Goal: Task Accomplishment & Management: Use online tool/utility

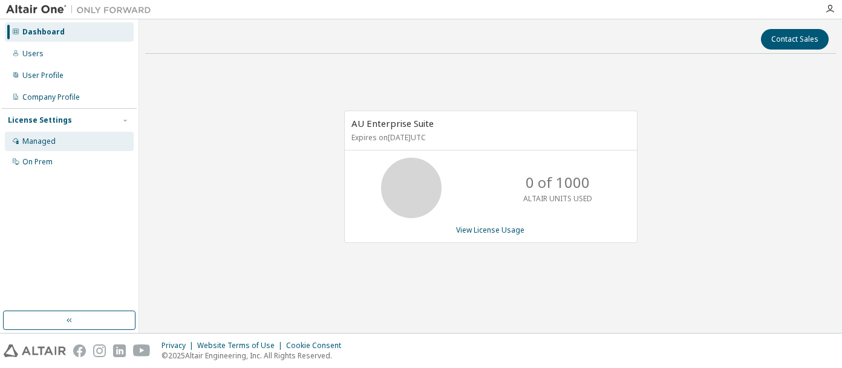
click at [43, 142] on div "Managed" at bounding box center [38, 142] width 33 height 10
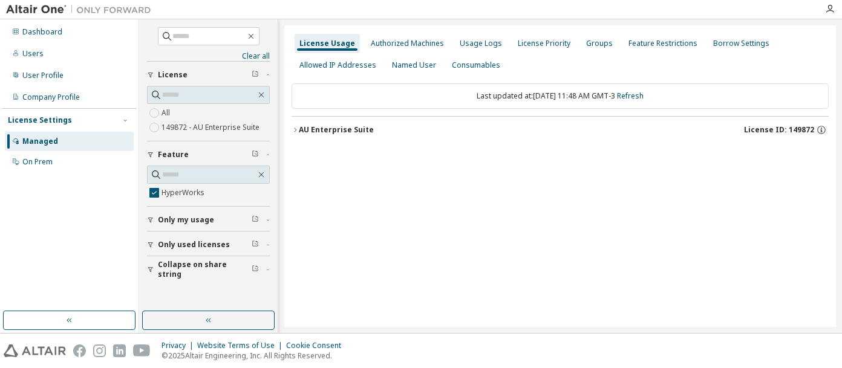
click at [294, 132] on icon "button" at bounding box center [295, 129] width 7 height 7
click at [171, 174] on input "text" at bounding box center [209, 175] width 94 height 12
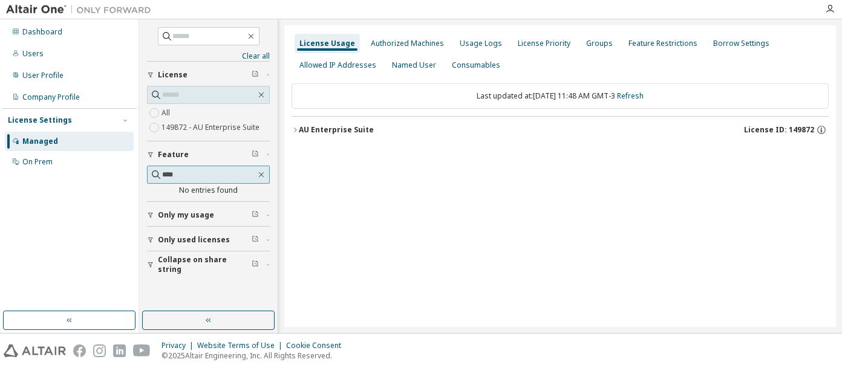
type input "****"
click at [264, 174] on icon "button" at bounding box center [262, 175] width 10 height 10
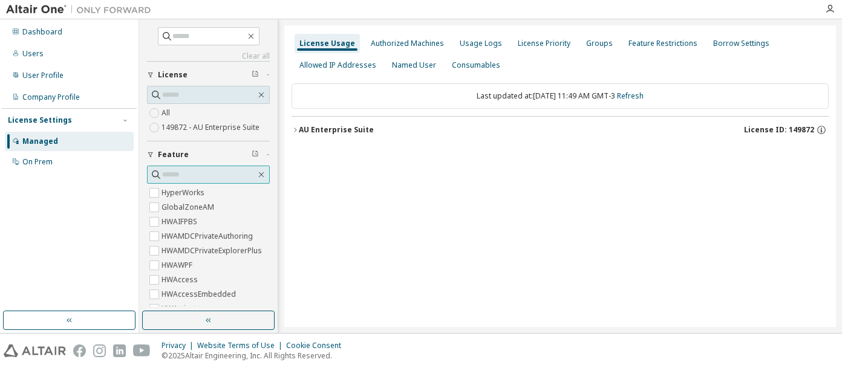
click at [180, 172] on input "text" at bounding box center [209, 175] width 94 height 12
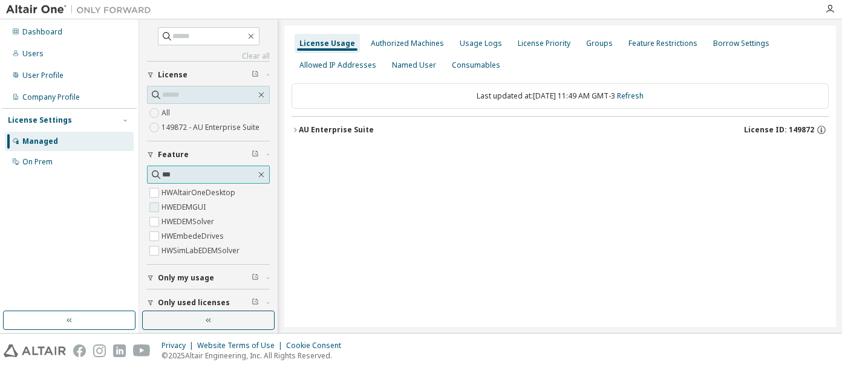
type input "***"
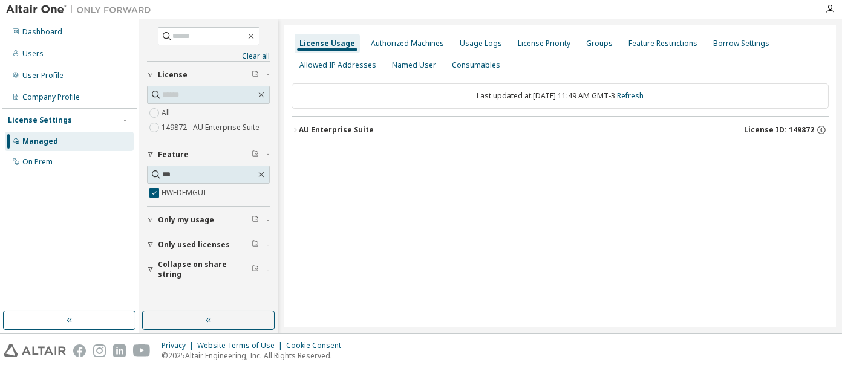
click at [296, 128] on icon "button" at bounding box center [295, 129] width 7 height 7
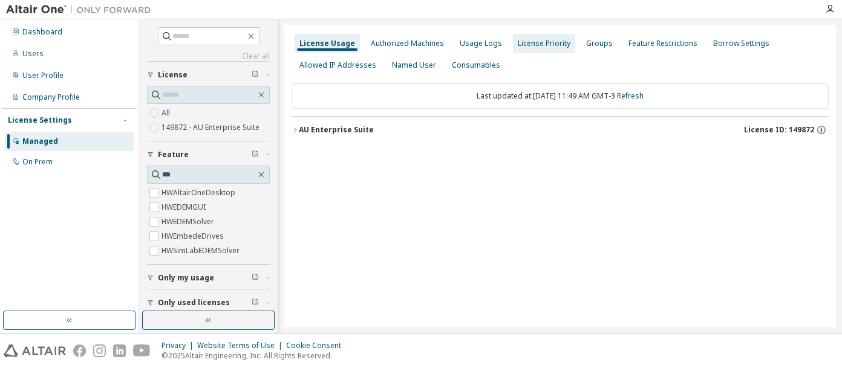
click at [534, 46] on div "License Priority" at bounding box center [544, 44] width 53 height 10
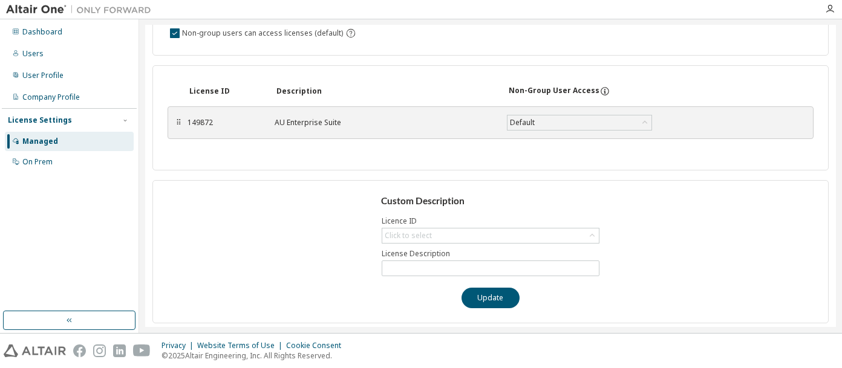
scroll to position [97, 0]
click at [650, 120] on icon at bounding box center [645, 122] width 12 height 12
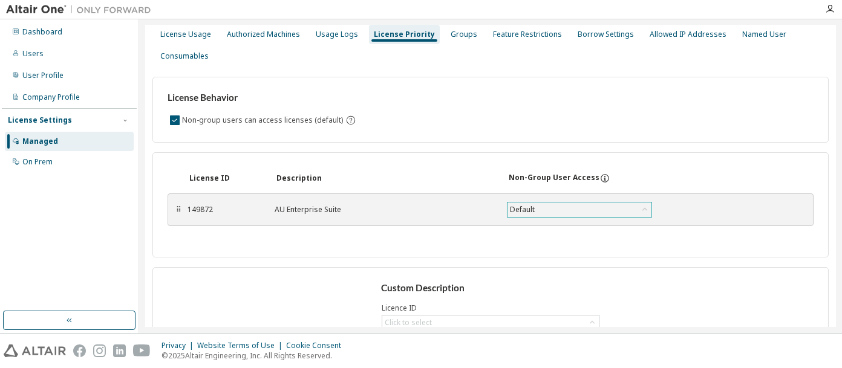
scroll to position [0, 0]
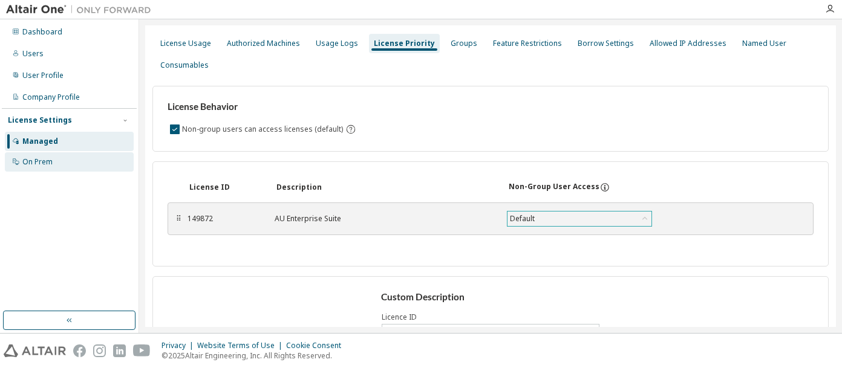
click at [51, 157] on div "On Prem" at bounding box center [37, 162] width 30 height 10
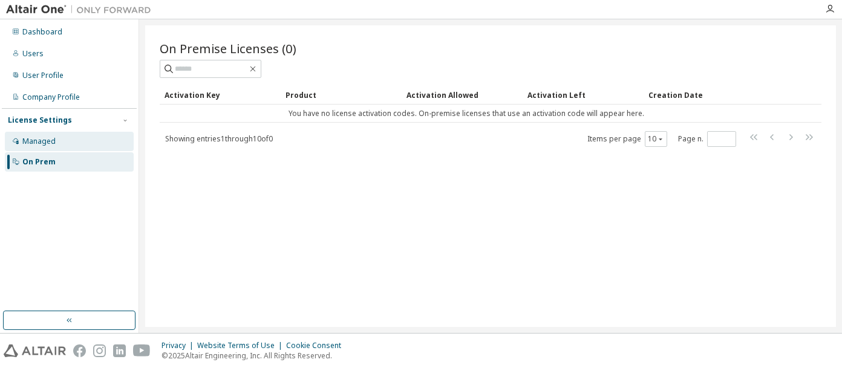
click at [53, 142] on div "Managed" at bounding box center [38, 142] width 33 height 10
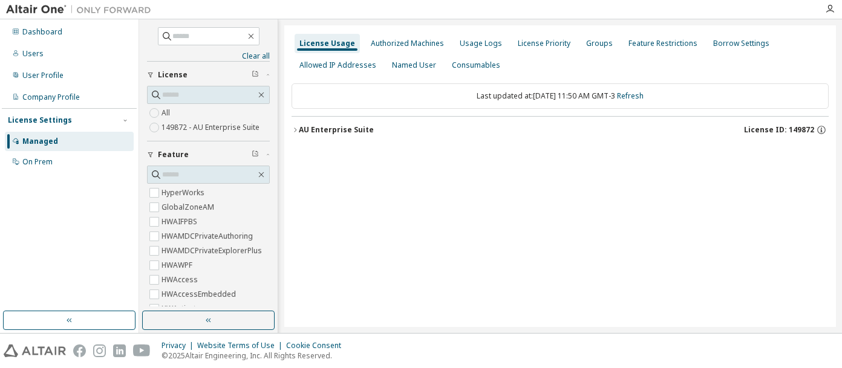
click at [293, 130] on icon "button" at bounding box center [295, 129] width 7 height 7
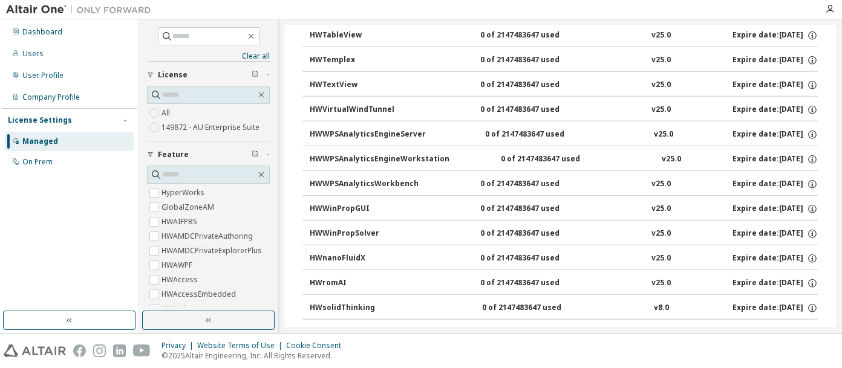
scroll to position [7792, 0]
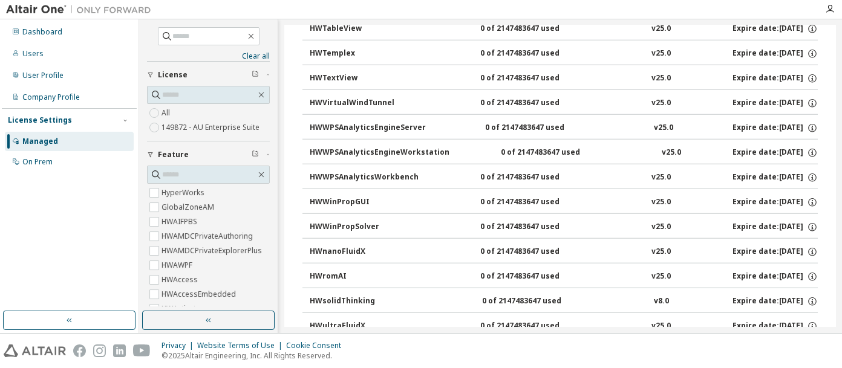
click at [264, 191] on div "Clear all Collapse on share string Only used licenses Only my usage Feature Hyp…" at bounding box center [208, 165] width 135 height 289
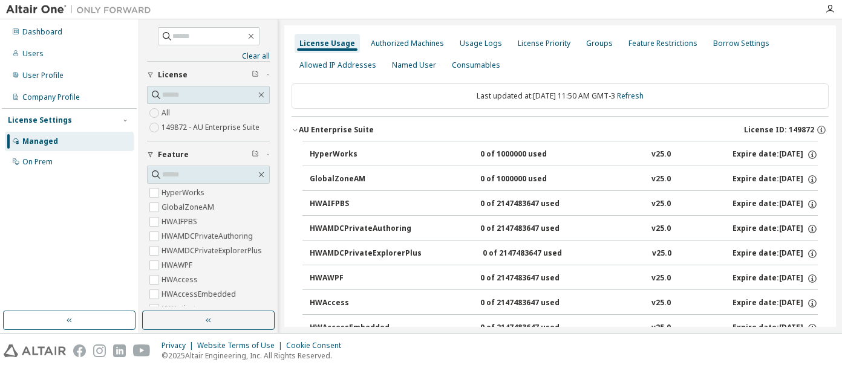
scroll to position [0, 0]
click at [45, 31] on div "Dashboard" at bounding box center [42, 32] width 40 height 10
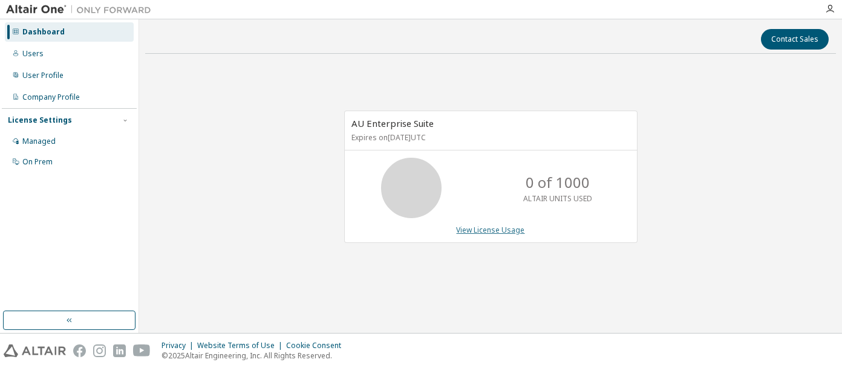
click at [502, 230] on link "View License Usage" at bounding box center [491, 230] width 68 height 10
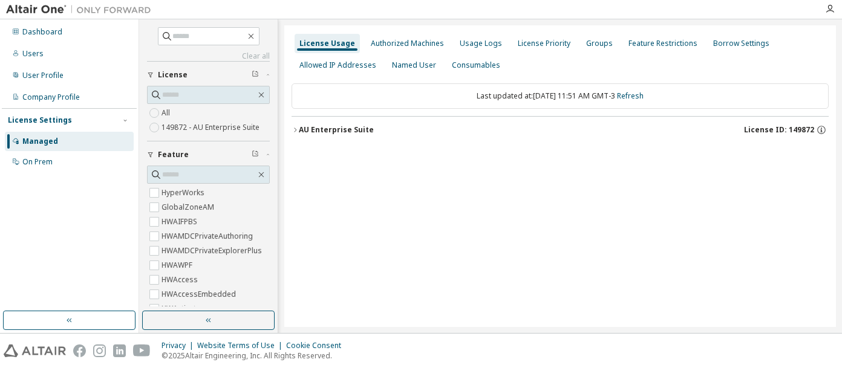
drag, startPoint x: 807, startPoint y: 130, endPoint x: 817, endPoint y: 152, distance: 24.4
click at [817, 152] on div "License Usage Authorized Machines Usage Logs License Priority Groups Feature Re…" at bounding box center [560, 176] width 552 height 302
